Goal: Information Seeking & Learning: Understand process/instructions

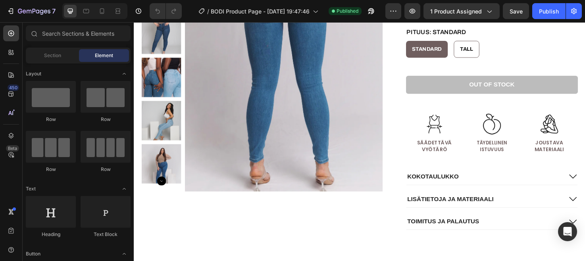
scroll to position [192, 0]
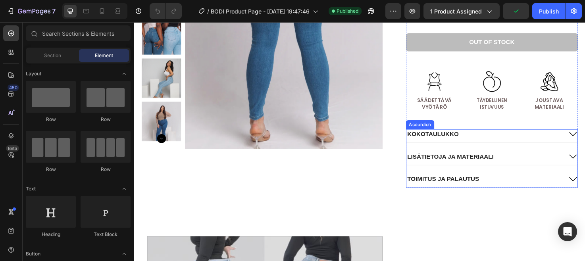
click at [541, 162] on div "LISÄTIETOJA JA MATERIAALI" at bounding box center [503, 164] width 165 height 11
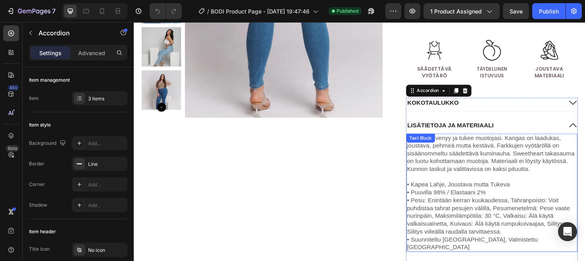
scroll to position [226, 0]
click at [562, 174] on p "The BODI venyy ja tukee muotojasi. Kangas on laadukas, joustava, pehmeä mutta k…" at bounding box center [512, 161] width 180 height 41
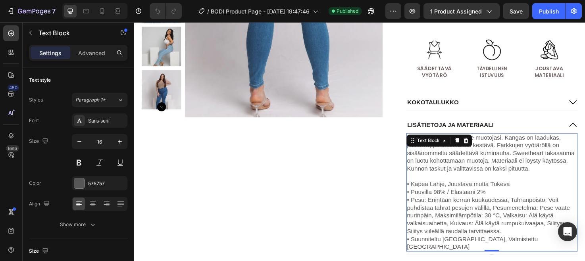
click at [556, 178] on p "The BODI venyy ja tukee muotojasi. Kangas on laadukas, joustava, pehmeä mutta k…" at bounding box center [512, 161] width 180 height 41
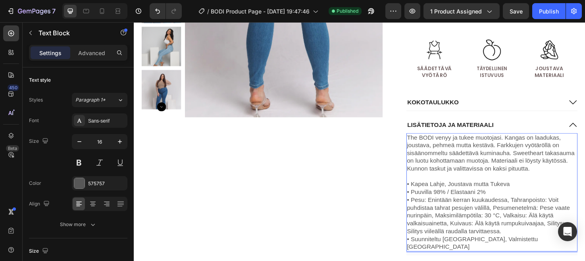
click at [525, 143] on p "The BODI venyy ja tukee muotojasi. Kangas on laadukas, joustava, pehmeä mutta k…" at bounding box center [512, 161] width 180 height 41
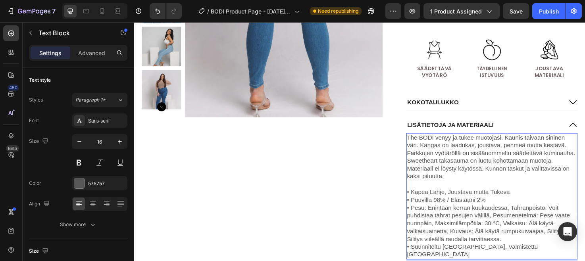
click at [517, 185] on p "The BODI venyy ja tukee muotojasi. Kaunis taivaan sininen väri. Kangas on laadu…" at bounding box center [512, 166] width 180 height 50
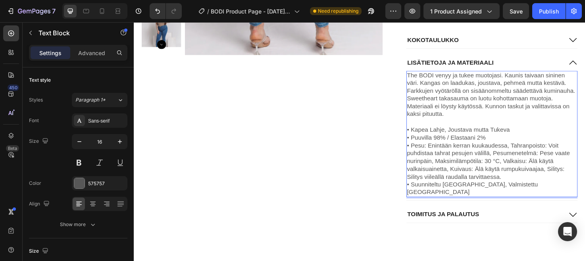
scroll to position [292, 0]
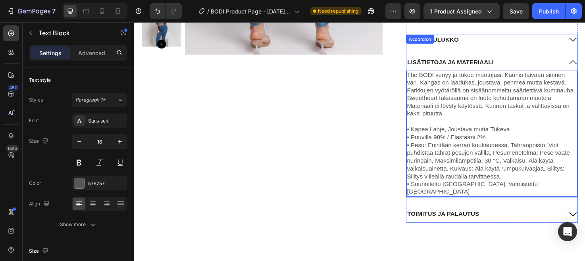
click at [516, 220] on div "TOIMITUS JA PALAUTUS" at bounding box center [503, 225] width 165 height 11
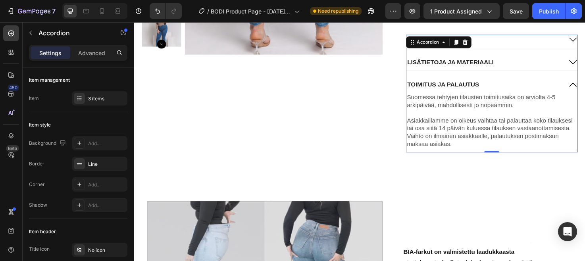
click at [514, 93] on div "TOIMITUS JA PALAUTUS" at bounding box center [503, 88] width 165 height 11
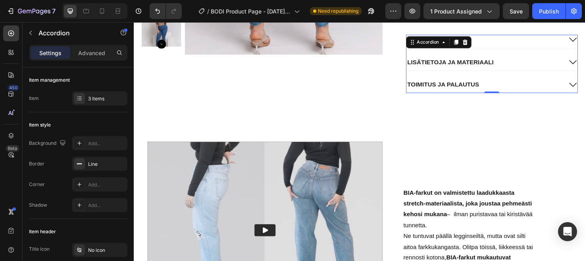
click at [514, 92] on div "TOIMITUS JA PALAUTUS" at bounding box center [503, 88] width 165 height 11
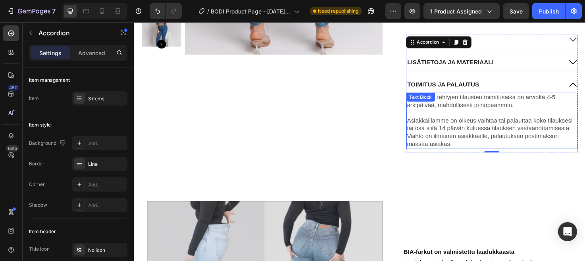
click at [460, 104] on p "Suomessa tehtyjen tilausten toimitusaika on arviolta 4-5 arkipäivää, mahdollise…" at bounding box center [512, 106] width 180 height 17
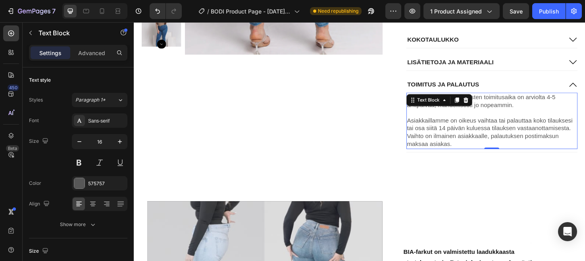
click at [473, 123] on p "Asiakkaillamme on oikeus vaihtaa tai palauttaa koko tilauksesi tai osa siitä 14…" at bounding box center [512, 139] width 180 height 33
click at [423, 103] on p "Suomessa tehtyjen tilausten toimitusaika on arviolta 4-5 arkipäivää, mahdollise…" at bounding box center [512, 106] width 180 height 17
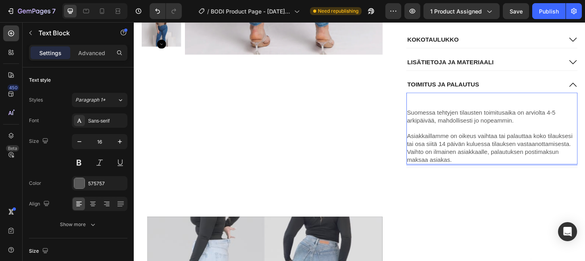
click at [422, 100] on p "Rich Text Editor. Editing area: main" at bounding box center [512, 102] width 180 height 8
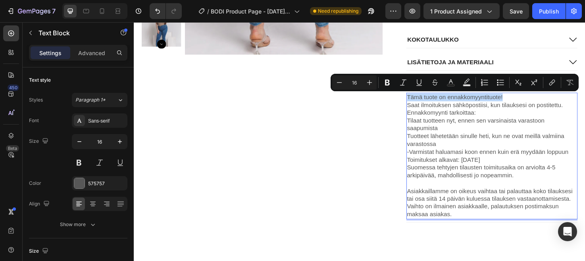
drag, startPoint x: 527, startPoint y: 101, endPoint x: 423, endPoint y: 104, distance: 103.3
click at [423, 104] on p "Tämä tuote on ennakkomyyntituote! Saat ilmoituksen sähköpostiisi, kun tilaukses…" at bounding box center [512, 135] width 180 height 74
click at [386, 83] on icon "Editor contextual toolbar" at bounding box center [387, 83] width 5 height 6
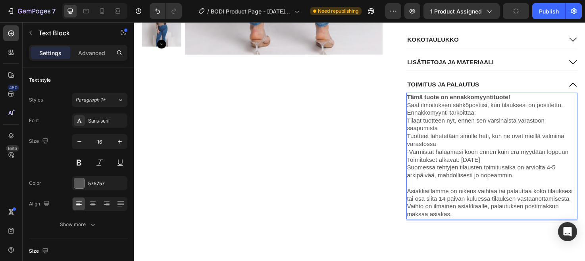
click at [423, 103] on strong "Tämä tuote on ennakkomyyntituote!" at bounding box center [476, 101] width 109 height 7
click at [547, 104] on p "🔔Tämä tuote on ennakkomyyntituote! Saat ilmoituksen sähköpostiisi, kun tilaukse…" at bounding box center [512, 135] width 180 height 74
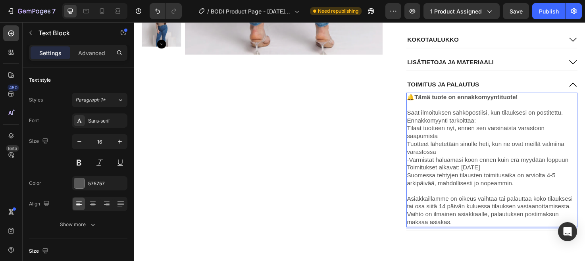
click at [585, 118] on p "Saat ilmoituksen sähköpostiisi, kun tilauksesi on postitettu. Ennakkomyynti tar…" at bounding box center [512, 143] width 180 height 74
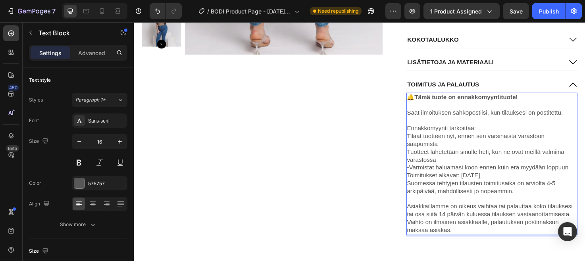
click at [423, 119] on p "Saat ilmoituksen sähköpostiisi, kun tilauksesi on postitettu." at bounding box center [512, 114] width 180 height 17
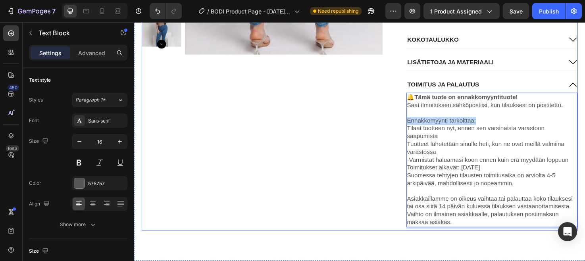
drag, startPoint x: 499, startPoint y: 127, endPoint x: 420, endPoint y: 126, distance: 78.6
click at [420, 126] on div "Product Images BODI BY BIA Text Block SKINNY LEG JEAN Text Block Icon Icon Icon…" at bounding box center [372, 10] width 461 height 464
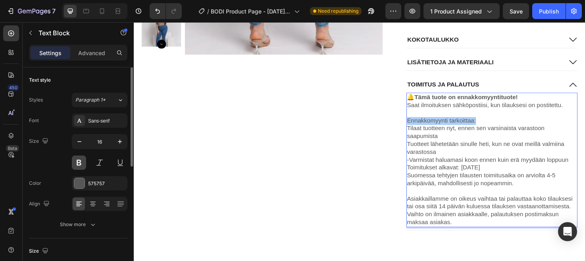
click at [80, 161] on button at bounding box center [79, 163] width 14 height 14
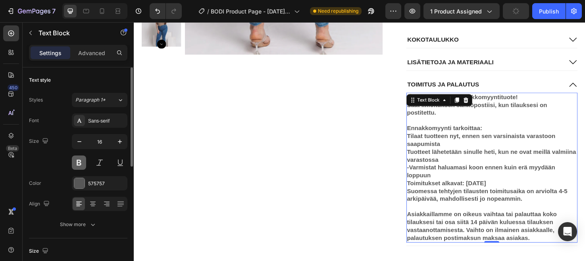
click at [78, 161] on button at bounding box center [79, 163] width 14 height 14
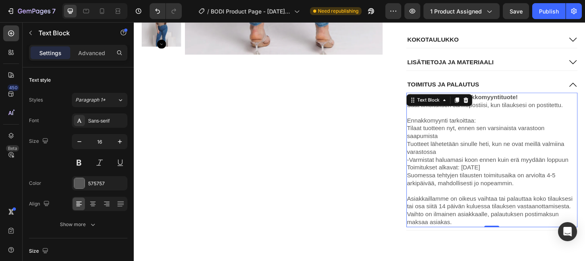
click at [508, 131] on p "Ennakkomyynti tarkoittaa: ﻿Tilaat tuotteen nyt, ennen sen varsinaista varastoon…" at bounding box center [512, 147] width 180 height 66
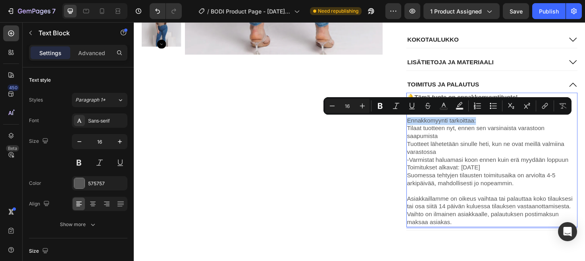
drag, startPoint x: 504, startPoint y: 129, endPoint x: 423, endPoint y: 128, distance: 81.0
click at [423, 128] on p "Ennakkomyynti tarkoittaa: ﻿Tilaat tuotteen nyt, ennen sen varsinaista varastoon…" at bounding box center [512, 147] width 180 height 66
click at [381, 108] on icon "Editor contextual toolbar" at bounding box center [380, 106] width 5 height 6
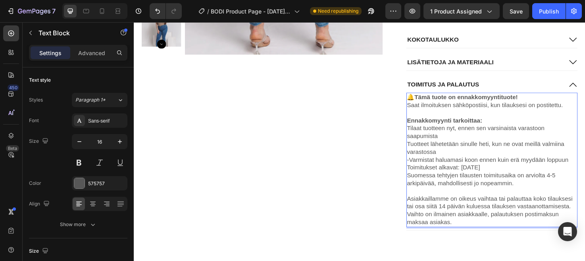
click at [486, 146] on p "Ennakkomyynti tarkoittaa: ﻿Tilaat tuotteen nyt, ennen sen varsinaista varastoon…" at bounding box center [512, 147] width 180 height 66
click at [423, 144] on p "Ennakkomyynti tarkoittaa: ﻿Tilaat tuotteen nyt, ennen sen varsinaista varastoon…" at bounding box center [512, 147] width 180 height 66
click at [449, 144] on p "Ennakkomyynti tarkoittaa: ﻿Tilaat tuotteen nyt, ennen sen varsinaista varastoon…" at bounding box center [512, 147] width 180 height 66
click at [466, 158] on p "Ennakkomyynti tarkoittaa: ﻿Tilaat tuotteen nyt, ennen sen varsinaista varastoon…" at bounding box center [512, 147] width 180 height 66
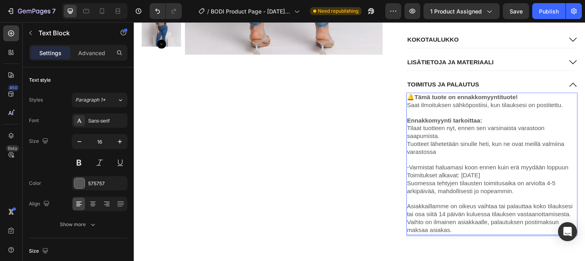
click at [422, 136] on p "Ennakkomyynti tarkoittaa: ﻿Tilaat tuotteen nyt, ennen sen varsinaista varastoon…" at bounding box center [512, 139] width 180 height 50
click at [422, 151] on p "Ennakkomyynti tarkoittaa: ﻿-Tilaat tuotteen nyt, ennen sen varsinaista varastoo…" at bounding box center [512, 139] width 180 height 50
click at [423, 172] on p "-Varmistat haluamasi koon ennen kuin erä myydään loppuun Toimitukset alkavat: […" at bounding box center [512, 176] width 180 height 25
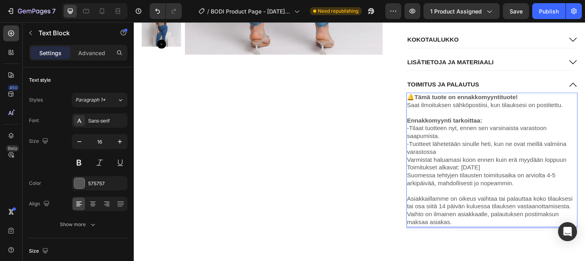
click at [423, 168] on p "Varmistat haluamasi koon ennen kuin erä myydään loppuun Toimitukset alkavat: [D…" at bounding box center [512, 172] width 180 height 17
click at [585, 168] on p "-Varmistat haluamasi koon ennen kuin erä myydään loppuun Toimitukset alkavat: […" at bounding box center [512, 172] width 180 height 17
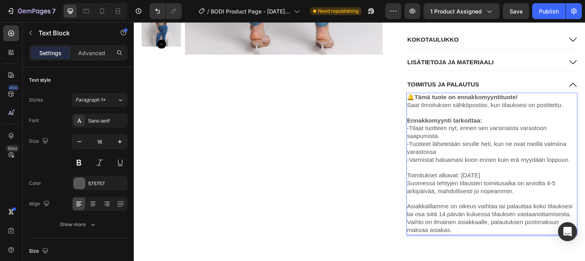
click at [560, 184] on p "⁠⁠⁠⁠⁠⁠⁠ Toimitukset alkavat: [DATE]" at bounding box center [512, 180] width 180 height 17
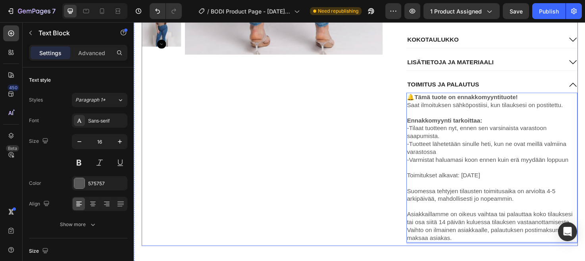
drag, startPoint x: 507, startPoint y: 186, endPoint x: 420, endPoint y: 187, distance: 87.0
click at [420, 187] on div "Product Images BODI BY BIA Text Block SKINNY LEG JEAN Text Block Icon Icon Icon…" at bounding box center [372, 18] width 461 height 481
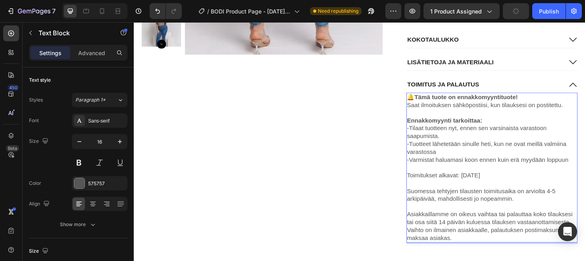
click at [437, 187] on p "Toimitukset alkavat: [DATE]" at bounding box center [512, 180] width 180 height 17
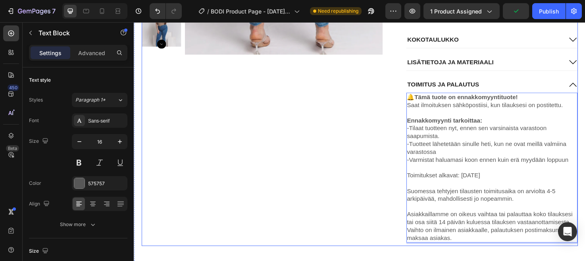
drag, startPoint x: 503, startPoint y: 187, endPoint x: 421, endPoint y: 186, distance: 82.6
click at [421, 186] on div "KOKOTAULUKKO LISÄTIETOJA JA MATERIAALI TOIMITUS JA PALAUTUS 🔔Tämä tuote on enna…" at bounding box center [512, 148] width 182 height 224
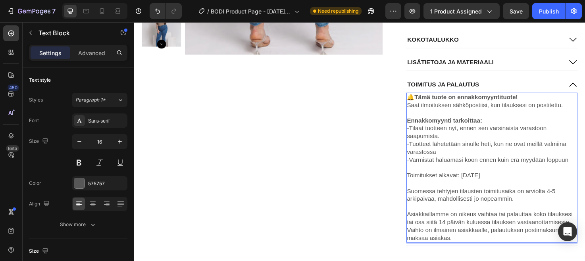
click at [430, 186] on p "Toimitukset alkavat: [DATE]" at bounding box center [512, 180] width 180 height 17
drag, startPoint x: 509, startPoint y: 182, endPoint x: 423, endPoint y: 183, distance: 86.6
click at [423, 183] on p "Toimitukset alkavat: [DATE]" at bounding box center [512, 180] width 180 height 17
click at [440, 184] on p "Toimitukset alkavat: [DATE]" at bounding box center [512, 180] width 180 height 17
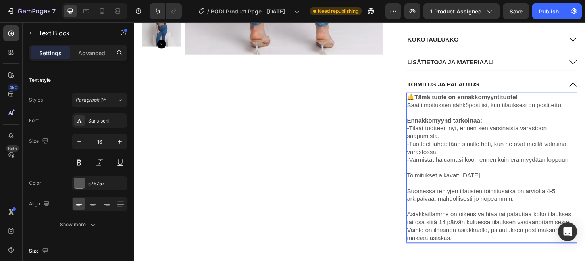
click at [440, 184] on p "Toimitukset alkavat: [DATE]" at bounding box center [512, 180] width 180 height 17
click at [471, 187] on p "Toimitukset alkavat: [DATE]" at bounding box center [512, 180] width 180 height 17
click at [423, 185] on p "Toimitukset alkavat: [DATE]" at bounding box center [512, 180] width 180 height 17
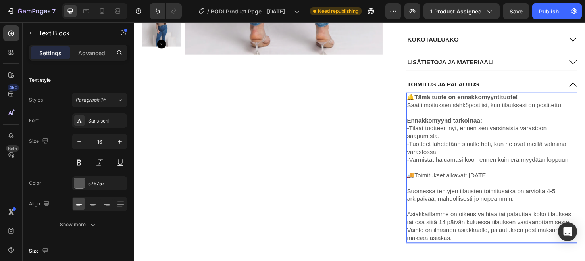
click at [422, 194] on p "Rich Text Editor. Editing area: main" at bounding box center [512, 193] width 180 height 8
click at [434, 191] on p "Rich Text Editor. Editing area: main" at bounding box center [512, 193] width 180 height 8
click at [492, 185] on p "🚚Toimitukset alkavat: [DATE]" at bounding box center [512, 180] width 180 height 17
click at [488, 185] on p "🚚Toimitukset alkavat: [DATE]" at bounding box center [512, 180] width 180 height 17
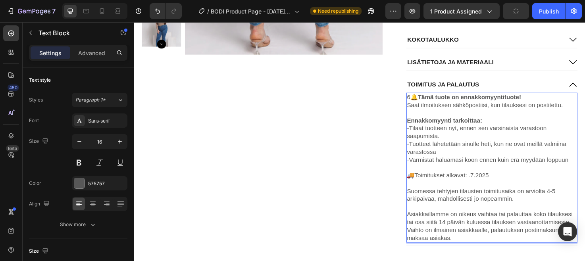
click at [485, 187] on p "🚚Toimitukset alkavat: .7.2025" at bounding box center [512, 180] width 180 height 17
click at [485, 186] on p "🚚Toimitukset alkavat: .7.2025" at bounding box center [512, 180] width 180 height 17
click at [494, 185] on p "🚚Toimitukset alkavat: [DATE]" at bounding box center [512, 180] width 180 height 17
click at [491, 187] on p "🚚Toimitukset alkavat: 7..2025" at bounding box center [512, 180] width 180 height 17
click at [494, 186] on p "🚚Toimitukset alkavat: [DATE]" at bounding box center [512, 180] width 180 height 17
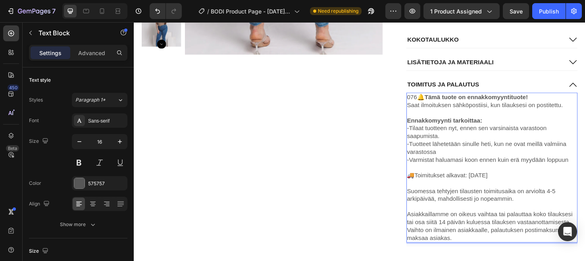
click at [433, 104] on strong "🔔Tämä tuote on ennakkomyyntituote!" at bounding box center [491, 101] width 117 height 7
click at [487, 185] on p "🚚Toimitukset alkavat: [DATE]" at bounding box center [512, 180] width 180 height 17
click at [489, 186] on p "🚚Toimitukset alkavat: a7.10.2025" at bounding box center [512, 180] width 180 height 17
click at [490, 186] on p "🚚Toimitukset alkavat: al7.10.2025" at bounding box center [512, 180] width 180 height 17
click at [494, 185] on p "🚚Toimitukset alkavat: alk7.10.2025" at bounding box center [512, 180] width 180 height 17
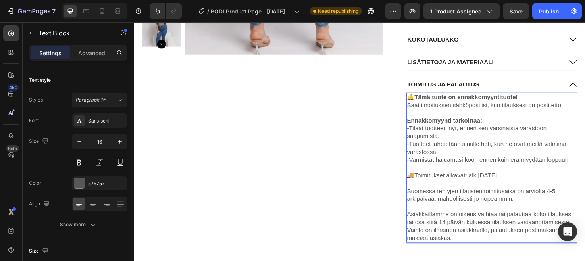
click at [495, 185] on p "🚚Toimitukset alkavat: alk.[DATE]" at bounding box center [512, 180] width 180 height 17
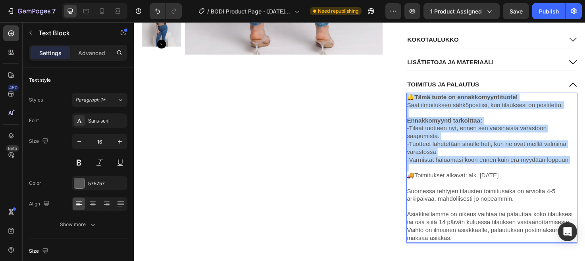
drag, startPoint x: 422, startPoint y: 101, endPoint x: 477, endPoint y: 175, distance: 92.2
click at [478, 175] on div "🔔Tämä tuote on ennakkomyyntituote! Saat ilmoituksen sähköpostiisi, kun tilaukse…" at bounding box center [511, 176] width 181 height 158
click at [521, 180] on p "🚚Toimitukset alkavat: alk. [DATE]" at bounding box center [512, 180] width 180 height 17
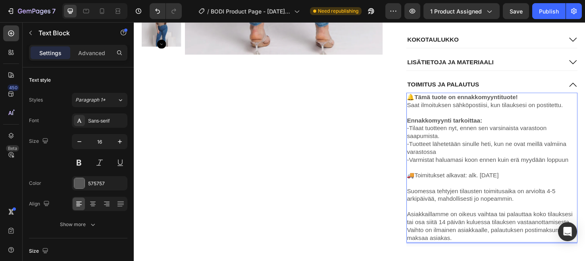
click at [529, 184] on p "⁠⁠⁠⁠⁠⁠⁠ 🚚Toimitukset alkavat: alk. [DATE]" at bounding box center [512, 180] width 180 height 17
click at [494, 187] on p "🚚Toimitukset alkavat: alk. [DATE]" at bounding box center [512, 180] width 180 height 17
click at [523, 185] on p "🚚Toimitukset alkavat: [DATE]" at bounding box center [512, 180] width 180 height 17
click at [432, 104] on strong "ouh(🔔Tämä tuote on ennakkomyyntituote!" at bounding box center [487, 101] width 131 height 7
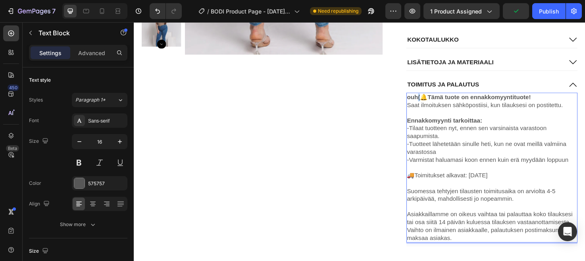
click at [432, 104] on strong "ouh(🔔Tämä tuote on ennakkomyyntituote!" at bounding box center [487, 101] width 131 height 7
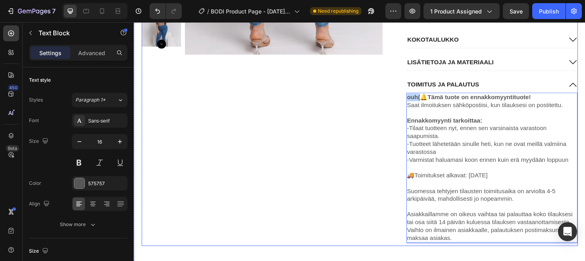
drag, startPoint x: 435, startPoint y: 102, endPoint x: 419, endPoint y: 101, distance: 16.4
click at [419, 101] on div "Product Images BODI BY BIA Text Block SKINNY LEG JEAN Text Block Icon Icon Icon…" at bounding box center [372, 18] width 461 height 481
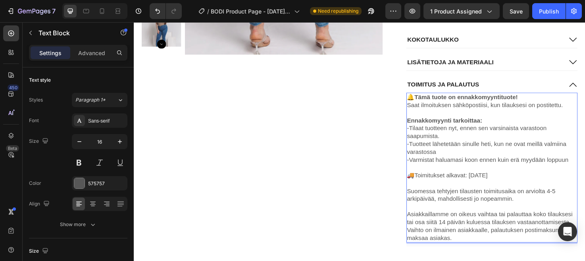
click at [523, 186] on p "🚚Toimitukset alkavat: [DATE]" at bounding box center [512, 180] width 180 height 17
click at [514, 183] on p "🚚Toimitukset alkavat: [DATE]" at bounding box center [512, 180] width 180 height 17
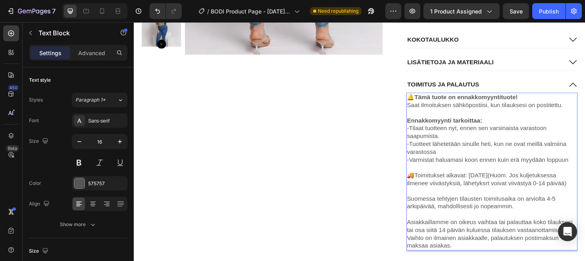
click at [514, 186] on p "🚚Toimitukset alkavat: [DATE](Huom. Jos kuljetuksessa ilmenee viivästyksiä, lähe…" at bounding box center [512, 184] width 180 height 25
drag, startPoint x: 590, startPoint y: 194, endPoint x: 469, endPoint y: 180, distance: 121.6
click at [469, 180] on p "🚚Toimitukset alkavat: [DATE] (Huom. Jos kuljetuksessa ilmenee viivästyksiä, läh…" at bounding box center [512, 184] width 180 height 25
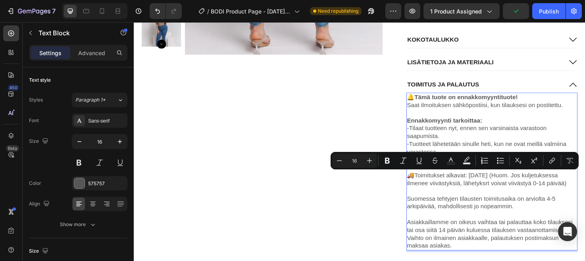
click at [500, 193] on p "🚚Toimitukset alkavat: [DATE] (Huom. Jos kuljetuksessa ilmenee viivästyksiä, läh…" at bounding box center [512, 184] width 180 height 25
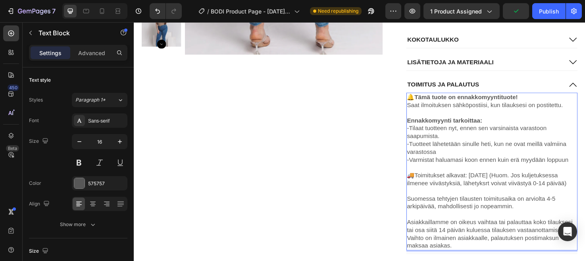
click at [507, 194] on p "🚚Toimitukset alkavat: [DATE] (Huom. Jos kuljetuksessa ilmenee viivästyksiä, läh…" at bounding box center [512, 184] width 180 height 25
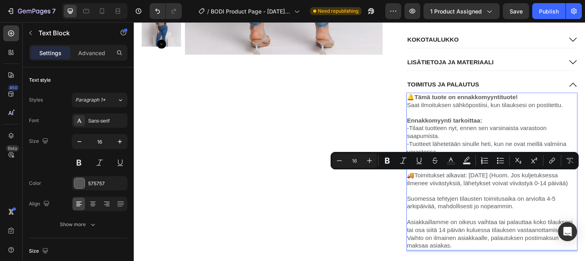
drag, startPoint x: 594, startPoint y: 194, endPoint x: 422, endPoint y: 185, distance: 172.2
click at [422, 185] on p "🚚Toimitukset alkavat: [DATE] (Huom. Jos kuljetuksessa ilmenee viivästyksiä, läh…" at bounding box center [512, 184] width 180 height 25
click at [389, 162] on icon "Editor contextual toolbar" at bounding box center [387, 161] width 5 height 6
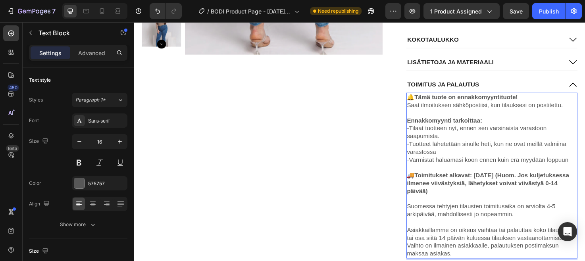
click at [469, 202] on p "🚚Toimitukset alkavat: [DATE] (Huom. Jos kuljetuksessa ilmenee viivästyksiä, läh…" at bounding box center [512, 188] width 180 height 33
click at [550, 16] on button "Publish" at bounding box center [549, 11] width 33 height 16
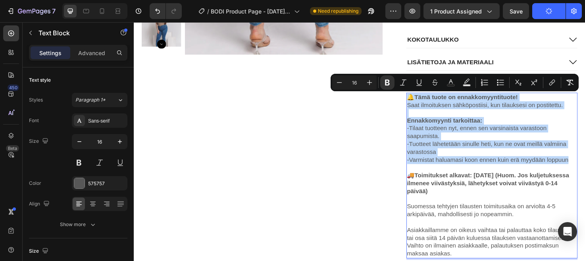
drag, startPoint x: 596, startPoint y: 170, endPoint x: 424, endPoint y: 105, distance: 183.8
click at [424, 105] on div "🔔Tämä tuote on ennakkomyyntituote! Saat ilmoituksen sähköpostiisi, kun tilaukse…" at bounding box center [511, 184] width 181 height 175
copy div "🔔Tämä tuote on ennakkomyyntituote! Saat ilmoituksen sähköpostiisi, kun tilaukse…"
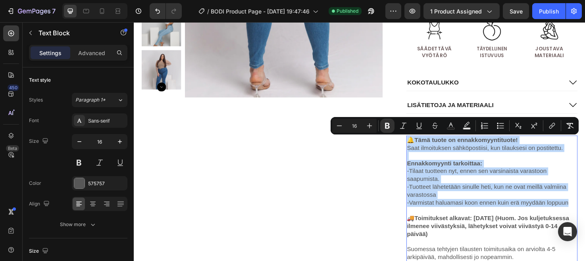
scroll to position [246, 0]
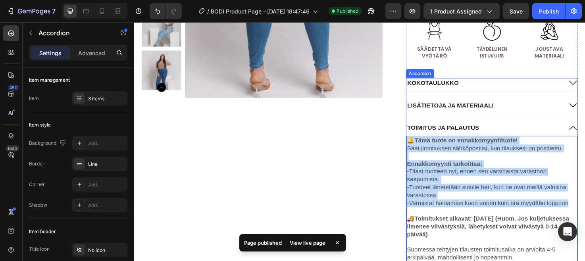
click at [473, 112] on p "LISÄTIETOJA JA MATERIAALI" at bounding box center [468, 110] width 91 height 8
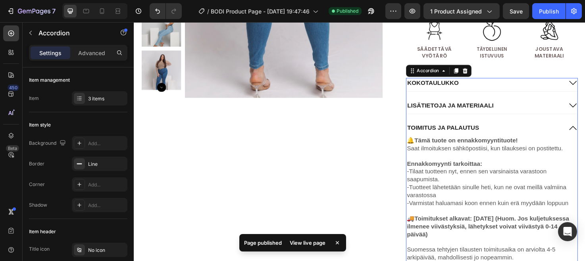
click at [507, 112] on p "LISÄTIETOJA JA MATERIAALI" at bounding box center [468, 110] width 91 height 8
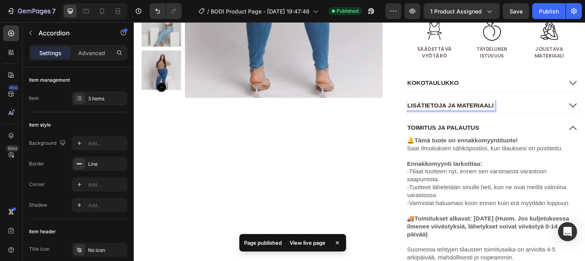
click at [585, 112] on div "LISÄTIETOJA JA MATERIAALI" at bounding box center [503, 110] width 165 height 11
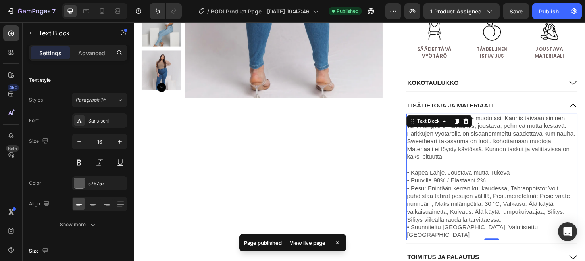
click at [480, 121] on div "The BODI venyy ja tukee muotojasi. Kaunis taivaan sininen väri. Kangas on laadu…" at bounding box center [511, 186] width 181 height 134
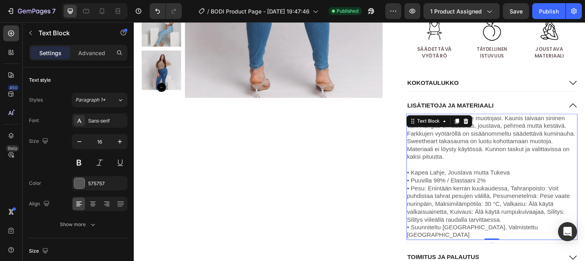
click at [422, 120] on p "The BODI venyy ja tukee muotojasi. Kaunis taivaan sininen väri. Kangas on laadu…" at bounding box center [512, 145] width 180 height 50
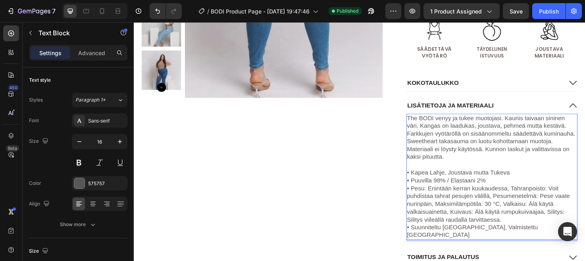
click at [422, 124] on p "The BODI venyy ja tukee muotojasi. Kaunis taivaan sininen väri. Kangas on laadu…" at bounding box center [512, 145] width 180 height 50
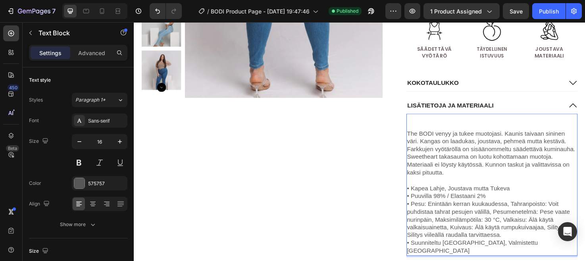
click at [423, 124] on p "Rich Text Editor. Editing area: main" at bounding box center [512, 124] width 180 height 8
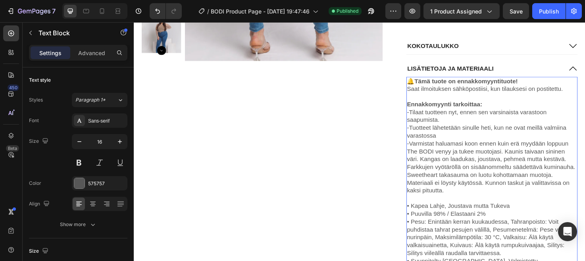
scroll to position [284, 0]
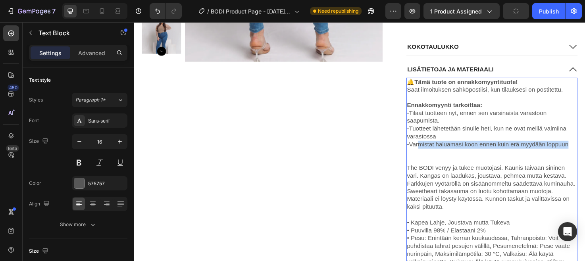
drag, startPoint x: 596, startPoint y: 151, endPoint x: 433, endPoint y: 155, distance: 162.9
click at [433, 155] on p "-Varmistat haluamasi koon ennen kuin erä myydään loppuun" at bounding box center [512, 152] width 180 height 8
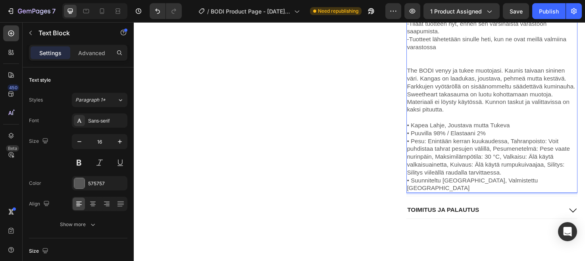
scroll to position [379, 0]
click at [555, 8] on div "Publish" at bounding box center [549, 11] width 20 height 8
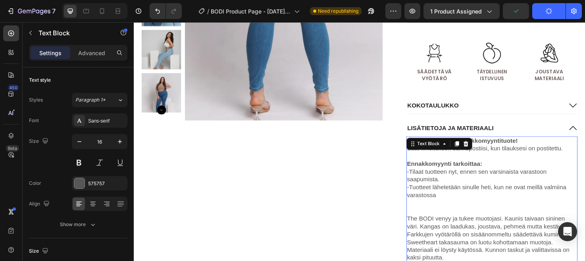
scroll to position [222, 0]
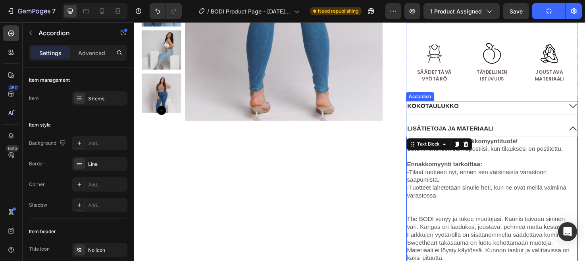
click at [504, 110] on div "KOKOTAULUKKO" at bounding box center [503, 111] width 165 height 11
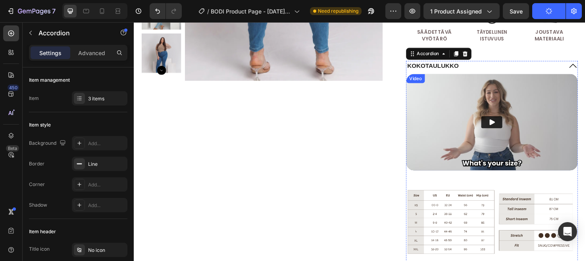
scroll to position [278, 0]
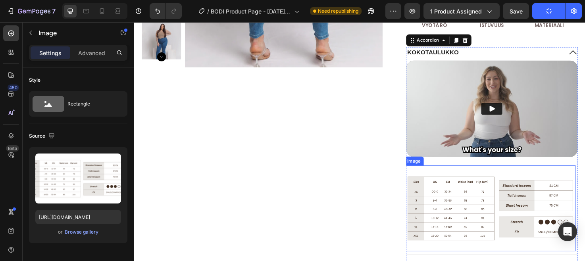
click at [476, 174] on img at bounding box center [509, 219] width 181 height 91
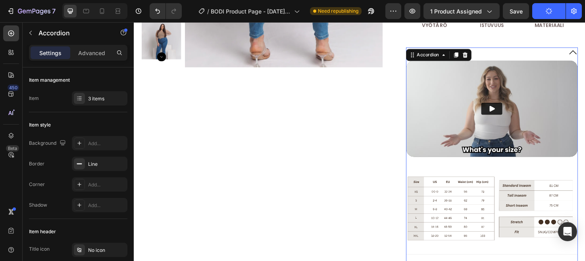
click at [499, 173] on div "Video Image" at bounding box center [511, 163] width 181 height 201
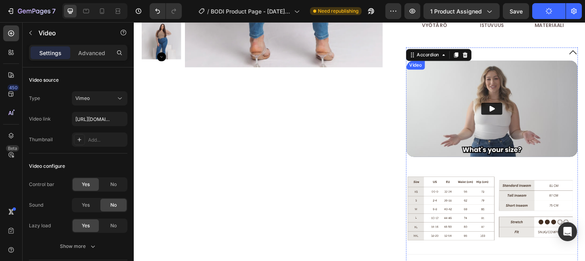
click at [499, 151] on img at bounding box center [511, 114] width 181 height 102
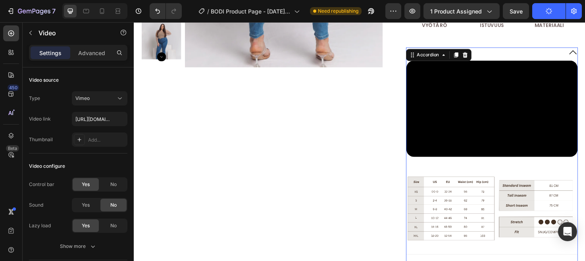
click at [500, 167] on div "Video Image" at bounding box center [511, 163] width 181 height 201
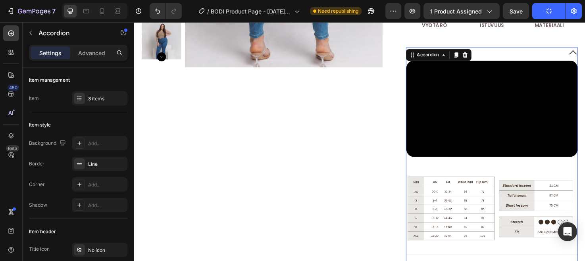
click at [500, 169] on div "Video Image" at bounding box center [511, 163] width 181 height 201
click at [500, 170] on div "Video Image" at bounding box center [511, 163] width 181 height 201
click at [506, 173] on div "Video Image" at bounding box center [511, 163] width 181 height 201
click at [572, 166] on div "Video Image" at bounding box center [511, 163] width 181 height 201
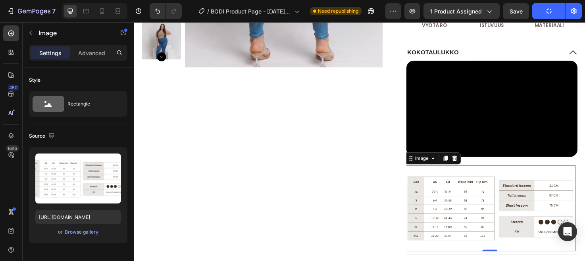
click at [556, 175] on img at bounding box center [509, 219] width 181 height 91
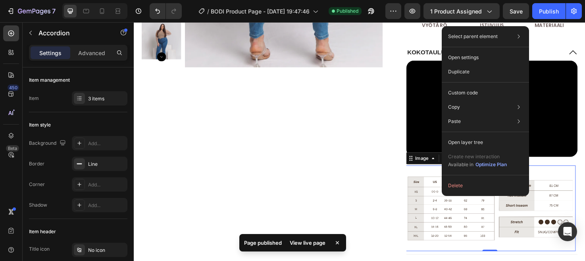
click at [448, 175] on img at bounding box center [509, 219] width 181 height 91
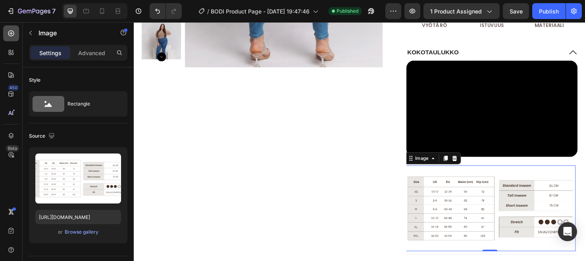
click at [15, 33] on div at bounding box center [11, 33] width 16 height 16
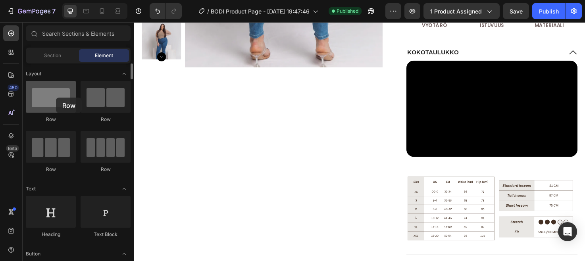
click at [56, 98] on div at bounding box center [51, 97] width 50 height 32
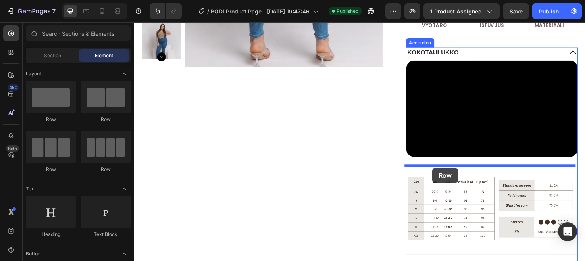
drag, startPoint x: 190, startPoint y: 120, endPoint x: 449, endPoint y: 176, distance: 265.2
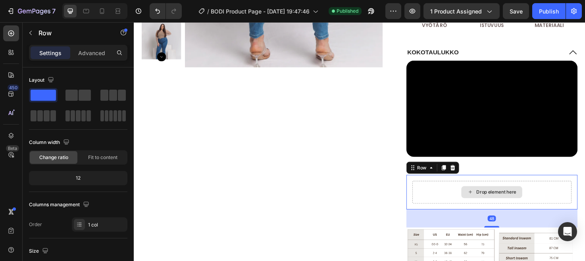
click at [488, 205] on icon at bounding box center [489, 202] width 6 height 7
click at [471, 202] on div "Drop element here" at bounding box center [512, 202] width 168 height 24
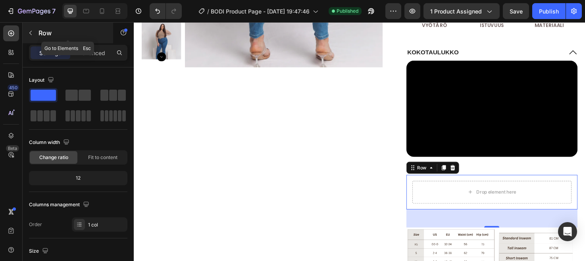
click at [33, 32] on icon "button" at bounding box center [30, 33] width 6 height 6
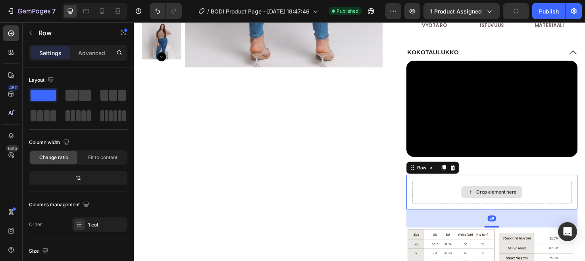
click at [435, 196] on div "Drop element here" at bounding box center [512, 202] width 168 height 24
click at [471, 177] on icon at bounding box center [469, 177] width 5 height 6
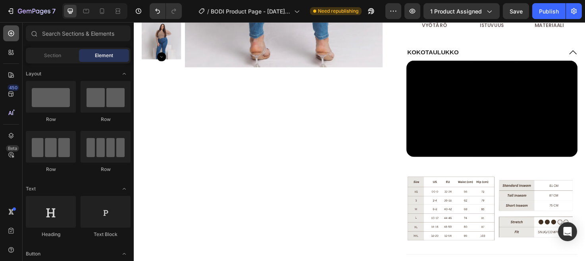
click at [10, 31] on icon at bounding box center [11, 33] width 8 height 8
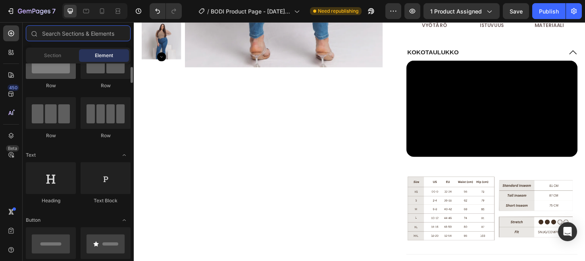
scroll to position [35, 0]
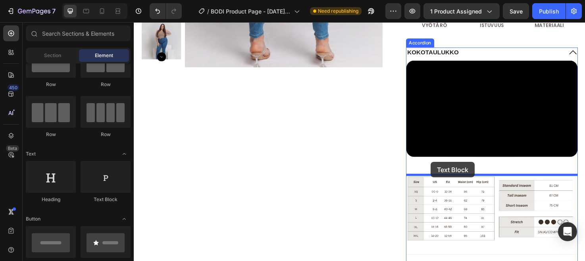
drag, startPoint x: 245, startPoint y: 195, endPoint x: 447, endPoint y: 166, distance: 203.7
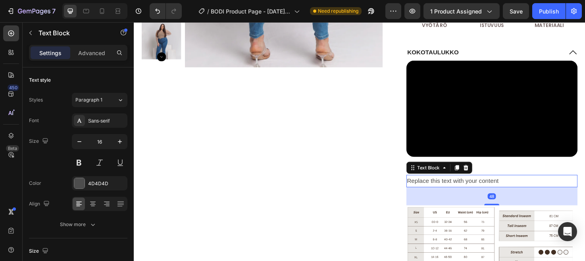
click at [464, 191] on div "Replace this text with your content" at bounding box center [511, 190] width 181 height 13
click at [464, 191] on p "Replace this text with your content" at bounding box center [512, 191] width 180 height 12
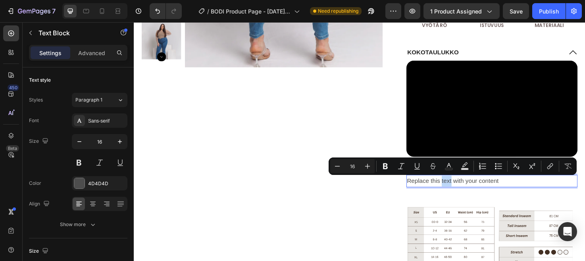
click at [464, 191] on p "Replace this text with your content" at bounding box center [512, 191] width 180 height 12
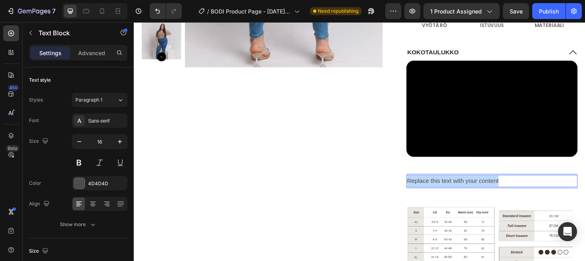
click at [464, 191] on p "Replace this text with your content" at bounding box center [512, 191] width 180 height 12
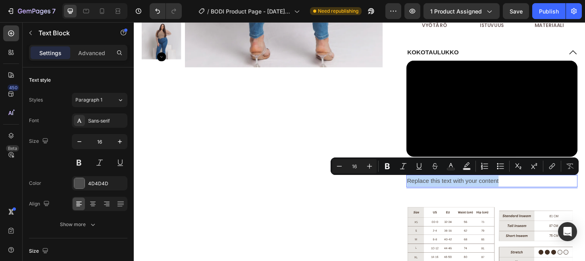
click at [476, 191] on p "Replace this text with your content" at bounding box center [512, 191] width 180 height 12
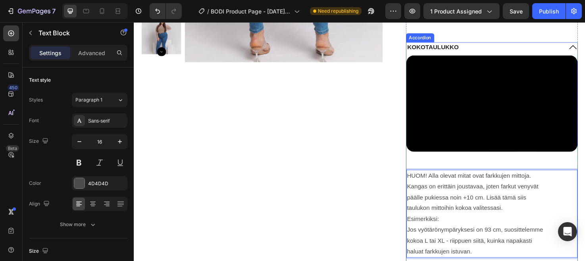
scroll to position [286, 0]
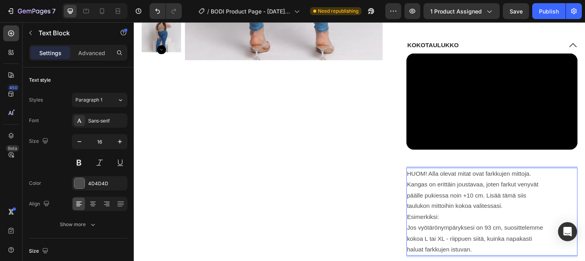
click at [534, 217] on p "HUOM! Alla olevat mitat ovat farkkujen mittoja. Kangas on erittäin joustavaa, j…" at bounding box center [512, 222] width 180 height 91
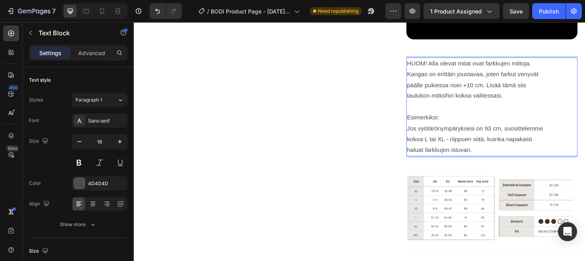
scroll to position [404, 0]
click at [484, 89] on p "HUOM! Alla olevat mitat ovat farkkujen mittoja. Kangas on erittäin joustavaa, j…" at bounding box center [512, 83] width 180 height 46
click at [493, 88] on p "HUOM! Alla olevat mitat ovat farkkujen mittoja. Kangas on erittäin joustavaa, j…" at bounding box center [512, 83] width 180 height 46
click at [523, 104] on p "HUOM! Alla olevat mitat ovat farkkujen mittoja. Kangas on erittäin joustavaa, j…" at bounding box center [512, 83] width 180 height 46
click at [498, 113] on p "Esimerkiksi: Jos vyötärönympäryksesi on 93 cm, suosittelemme kokoa L tai XL - r…" at bounding box center [512, 133] width 180 height 57
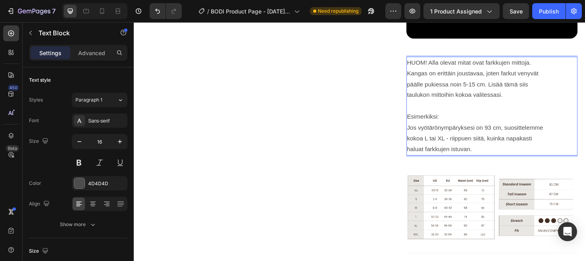
click at [530, 101] on p "HUOM! Alla olevat mitat ovat farkkujen mittoja. Kangas on erittäin joustavaa, j…" at bounding box center [512, 83] width 180 height 46
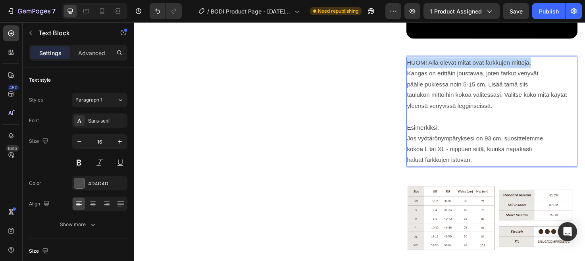
drag, startPoint x: 422, startPoint y: 64, endPoint x: 556, endPoint y: 64, distance: 134.2
click at [556, 64] on p "HUOM! Alla olevat mitat ovat farkkujen mittoja. Kangas on erittäin joustavaa, j…" at bounding box center [512, 88] width 180 height 57
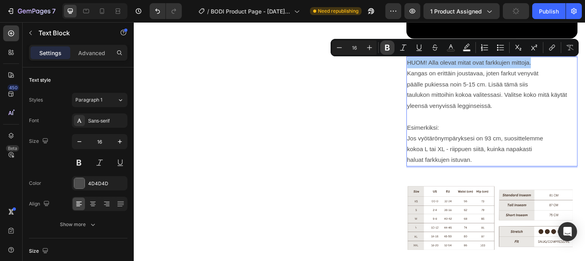
click at [390, 46] on icon "Editor contextual toolbar" at bounding box center [388, 48] width 8 height 8
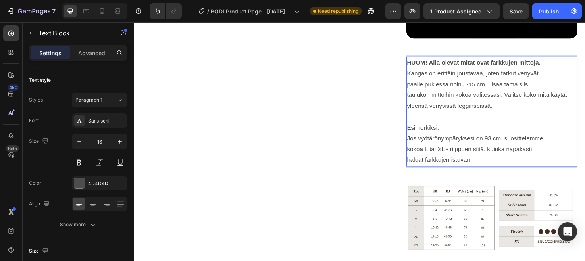
click at [425, 66] on strong "HUOM! Alla olevat mitat ovat farkkujen mittoja." at bounding box center [492, 65] width 141 height 7
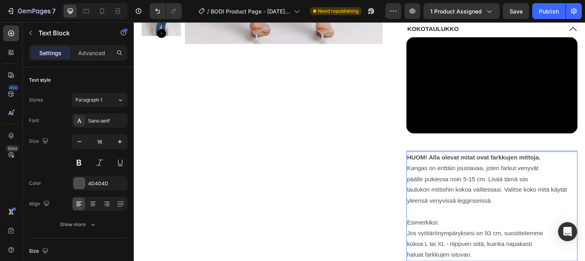
scroll to position [318, 0]
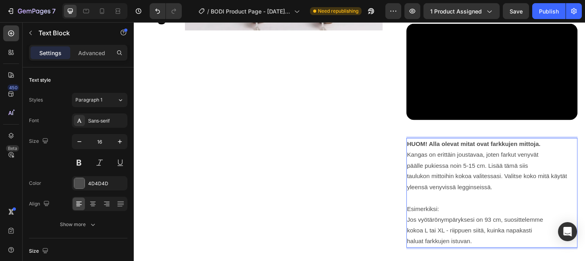
click at [430, 212] on p "Esimerkiksi: Jos vyötärönympäryksesi on 93 cm, suosittelemme kokoa L tai XL - r…" at bounding box center [512, 231] width 180 height 57
click at [427, 211] on p "⁠⁠⁠⁠⁠⁠⁠ Esimerkiksi: Jos vyötärönympäryksesi on 93 cm, suosittelemme kokoa L ta…" at bounding box center [512, 231] width 180 height 57
click at [427, 213] on p "⁠⁠⁠⁠⁠⁠⁠ Esimerkiksi: Jos vyötärönympäryksesi on 93 cm, suosittelemme kokoa L ta…" at bounding box center [512, 231] width 180 height 57
click at [473, 224] on p "⁠⁠⁠⁠⁠⁠⁠ Esimerkiksi: Jos vyötärönympäryksesi on 93 cm, suosittelemme kokoa L ta…" at bounding box center [512, 231] width 180 height 57
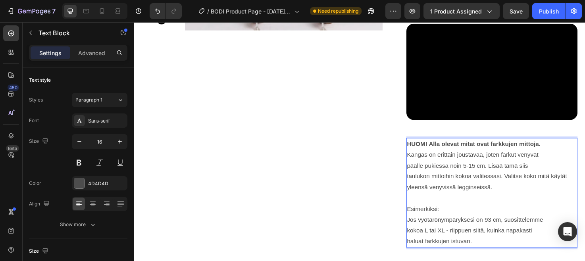
click at [523, 193] on p "HUOM! Alla olevat mitat ovat farkkujen mittoja. Kangas on erittäin joustavaa, j…" at bounding box center [512, 173] width 180 height 57
click at [516, 200] on p "HUOM! Alla olevat mitat ovat farkkujen mittoja. Kangas on erittäin joustavaa, j…" at bounding box center [512, 173] width 180 height 57
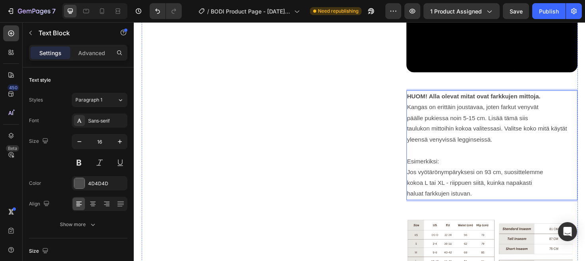
scroll to position [367, 0]
click at [555, 12] on div "Publish" at bounding box center [549, 11] width 20 height 8
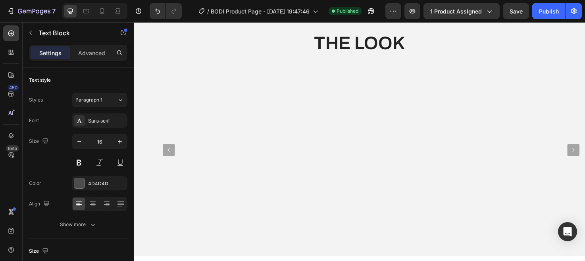
scroll to position [1227, 0]
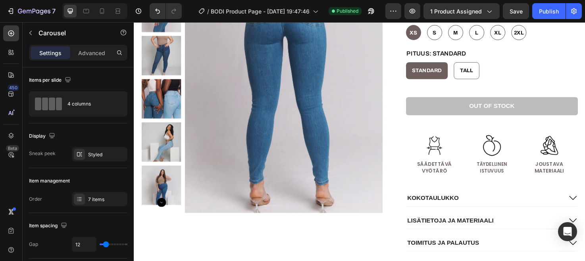
scroll to position [129, 0]
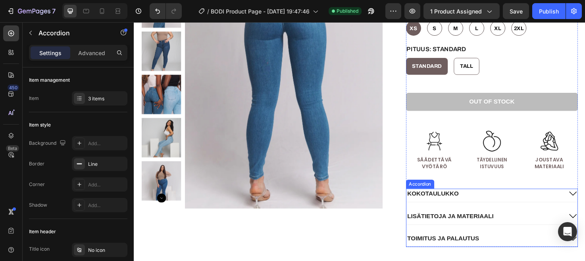
click at [585, 210] on div "KOKOTAULUKKO" at bounding box center [511, 205] width 181 height 14
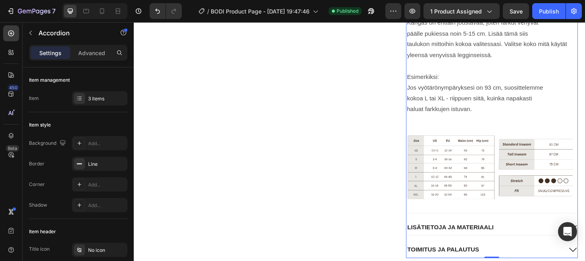
scroll to position [554, 0]
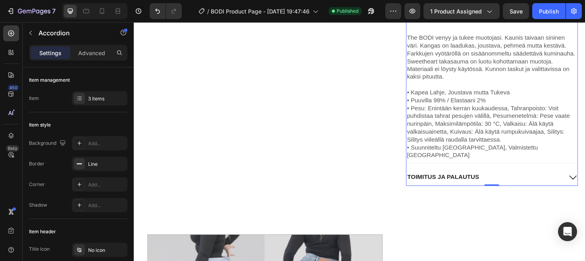
scroll to position [423, 0]
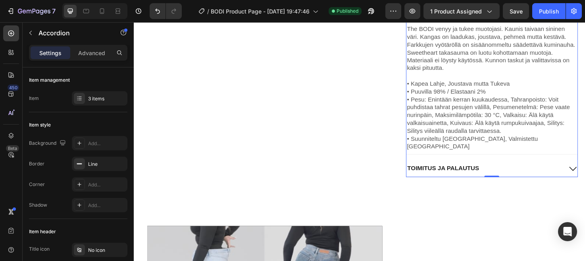
click at [585, 172] on div "TOIMITUS JA PALAUTUS" at bounding box center [511, 179] width 181 height 14
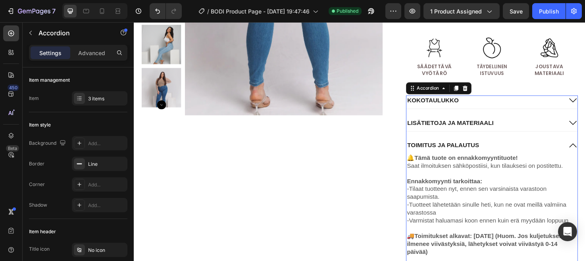
scroll to position [229, 0]
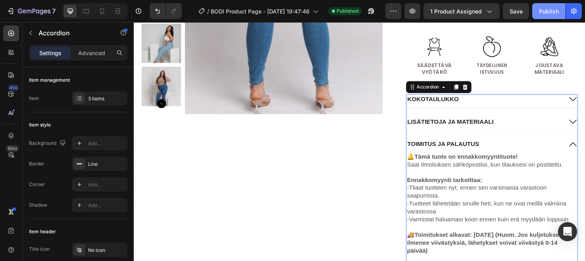
click at [552, 4] on button "Publish" at bounding box center [549, 11] width 33 height 16
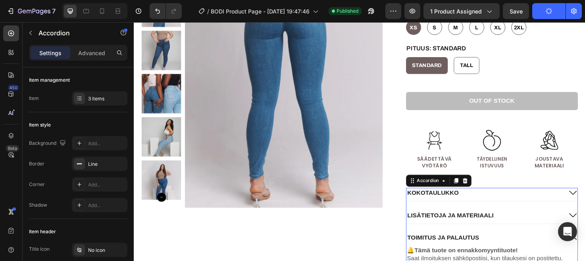
scroll to position [0, 0]
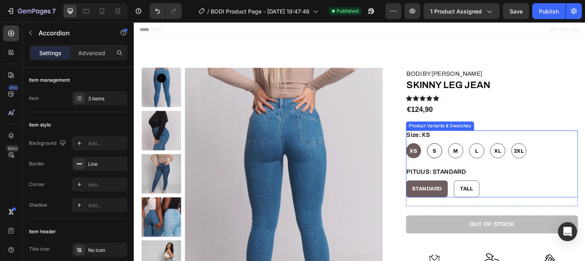
click at [451, 160] on span "S" at bounding box center [451, 158] width 4 height 6
click at [443, 150] on input "S S S" at bounding box center [443, 150] width 0 height 0
radio input "true"
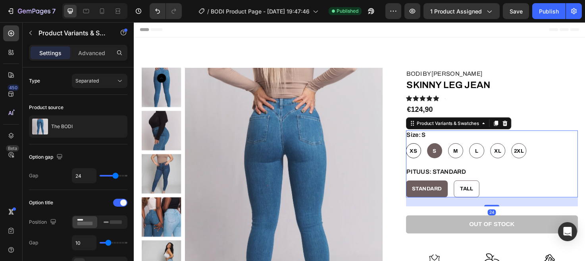
click at [431, 162] on div "XS" at bounding box center [429, 158] width 8 height 16
click at [421, 150] on input "XS XS XS" at bounding box center [421, 150] width 0 height 0
radio input "true"
click at [431, 162] on div "XS" at bounding box center [429, 158] width 8 height 16
click at [421, 150] on input "XS XS XS" at bounding box center [421, 150] width 0 height 0
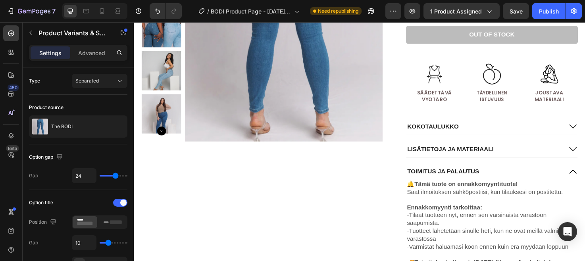
scroll to position [200, 0]
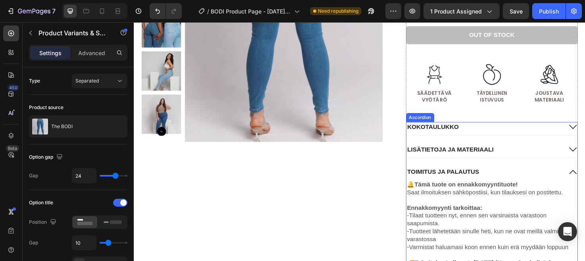
click at [463, 135] on p "KOKOTAULUKKO" at bounding box center [450, 133] width 54 height 8
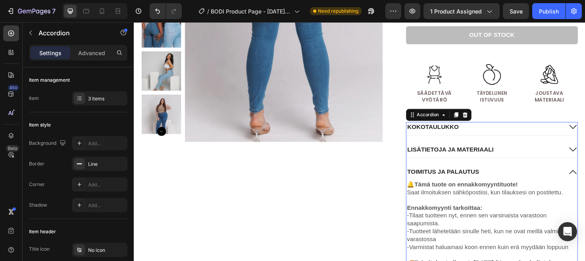
click at [506, 129] on div "KOKOTAULUKKO" at bounding box center [503, 133] width 165 height 11
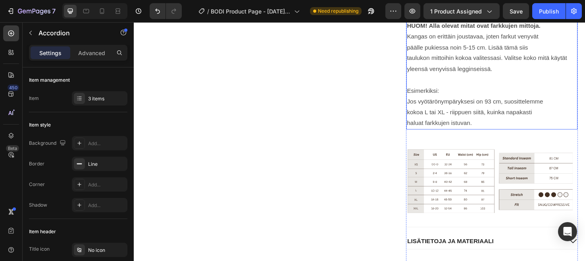
scroll to position [442, 0]
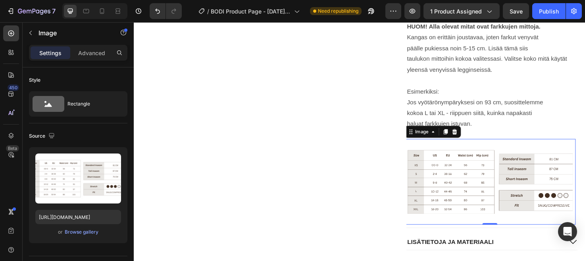
click at [469, 185] on img at bounding box center [509, 191] width 181 height 91
click at [464, 174] on img at bounding box center [509, 191] width 181 height 91
click at [456, 235] on img at bounding box center [509, 191] width 181 height 91
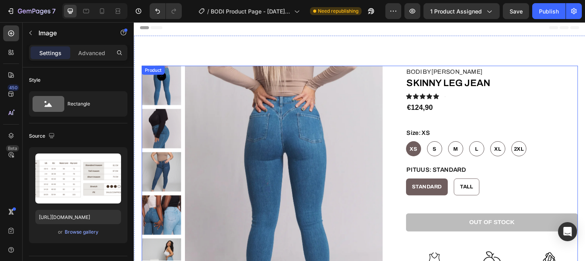
scroll to position [0, 0]
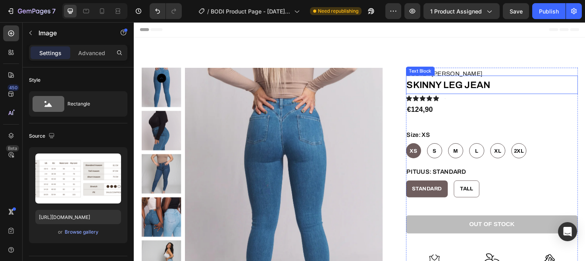
click at [519, 83] on p "SKINNY LEG JEAN" at bounding box center [512, 88] width 180 height 18
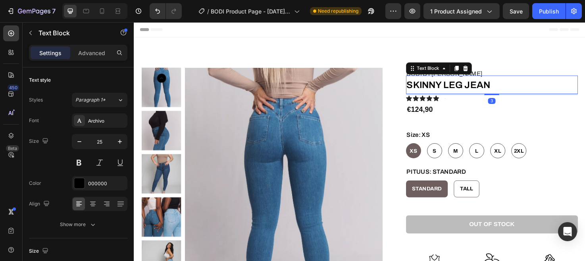
click at [515, 95] on p "SKINNY LEG JEAN" at bounding box center [512, 88] width 180 height 18
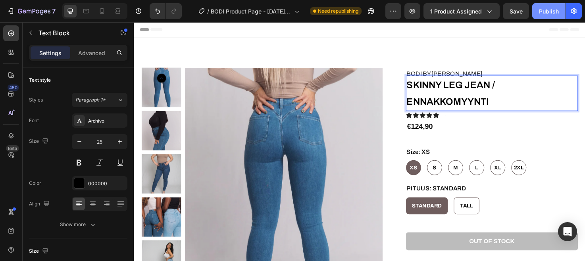
click at [544, 14] on div "Publish" at bounding box center [549, 11] width 20 height 8
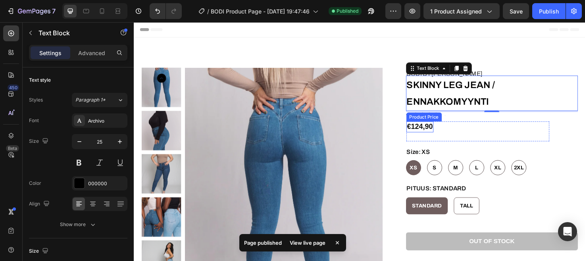
click at [439, 133] on div "€124,90" at bounding box center [435, 133] width 29 height 12
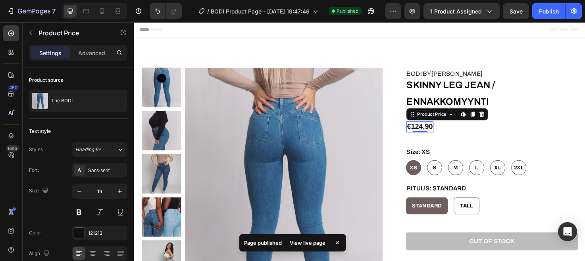
click at [439, 133] on div "€124,90" at bounding box center [435, 133] width 29 height 12
click at [439, 135] on div "0" at bounding box center [436, 138] width 8 height 6
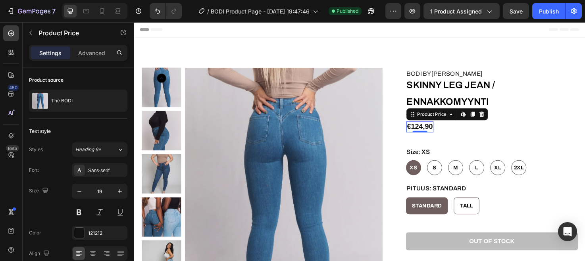
click at [435, 132] on div "€124,90" at bounding box center [435, 133] width 29 height 12
click at [438, 133] on div "€124,90" at bounding box center [435, 133] width 29 height 12
click at [32, 10] on icon "button" at bounding box center [34, 11] width 33 height 7
